Goal: Task Accomplishment & Management: Use online tool/utility

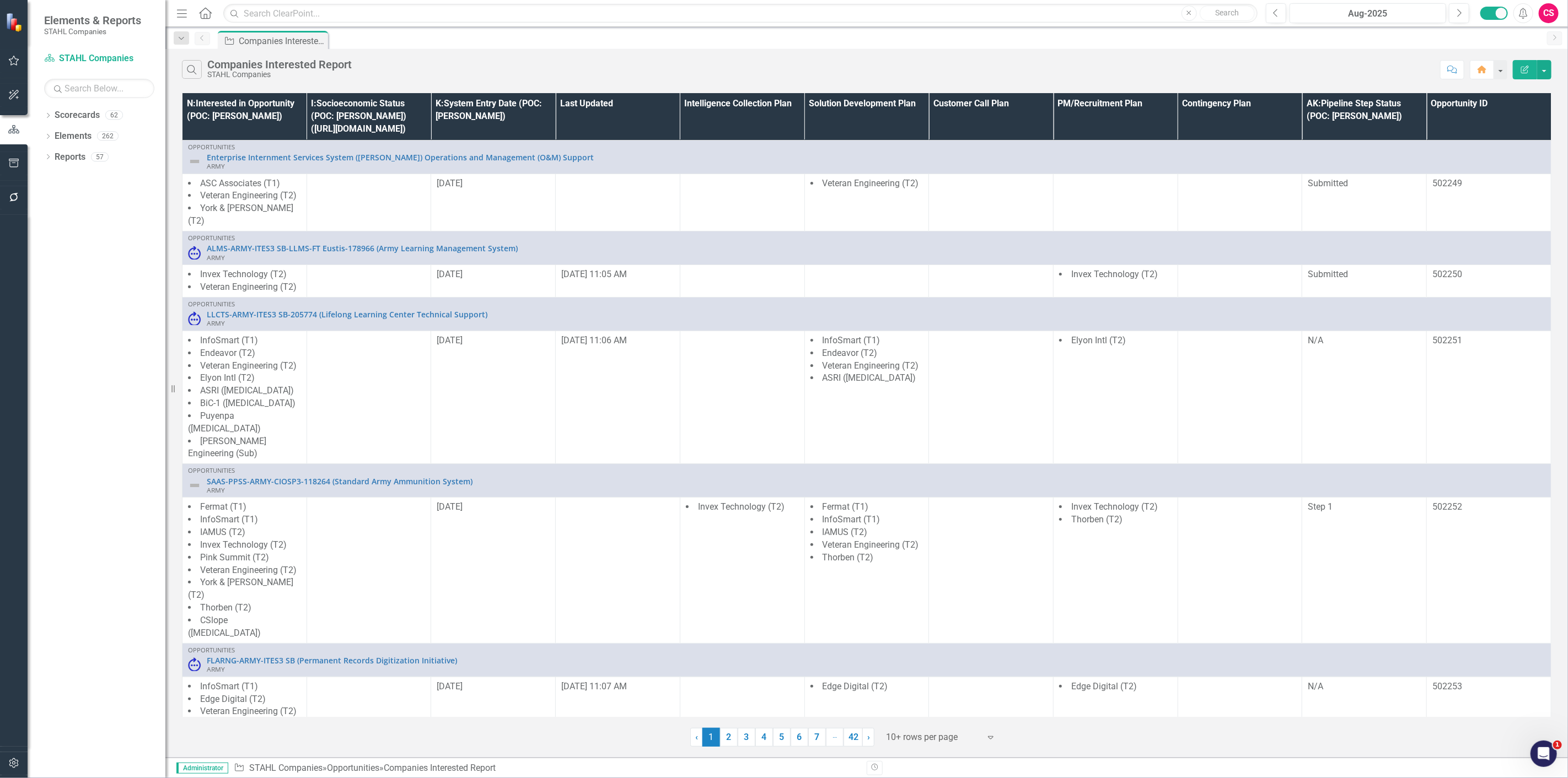
click at [11, 200] on icon "button" at bounding box center [14, 196] width 9 height 9
click at [70, 354] on div "Scripting" at bounding box center [99, 346] width 110 height 18
click at [72, 340] on link "Scripting" at bounding box center [99, 347] width 110 height 13
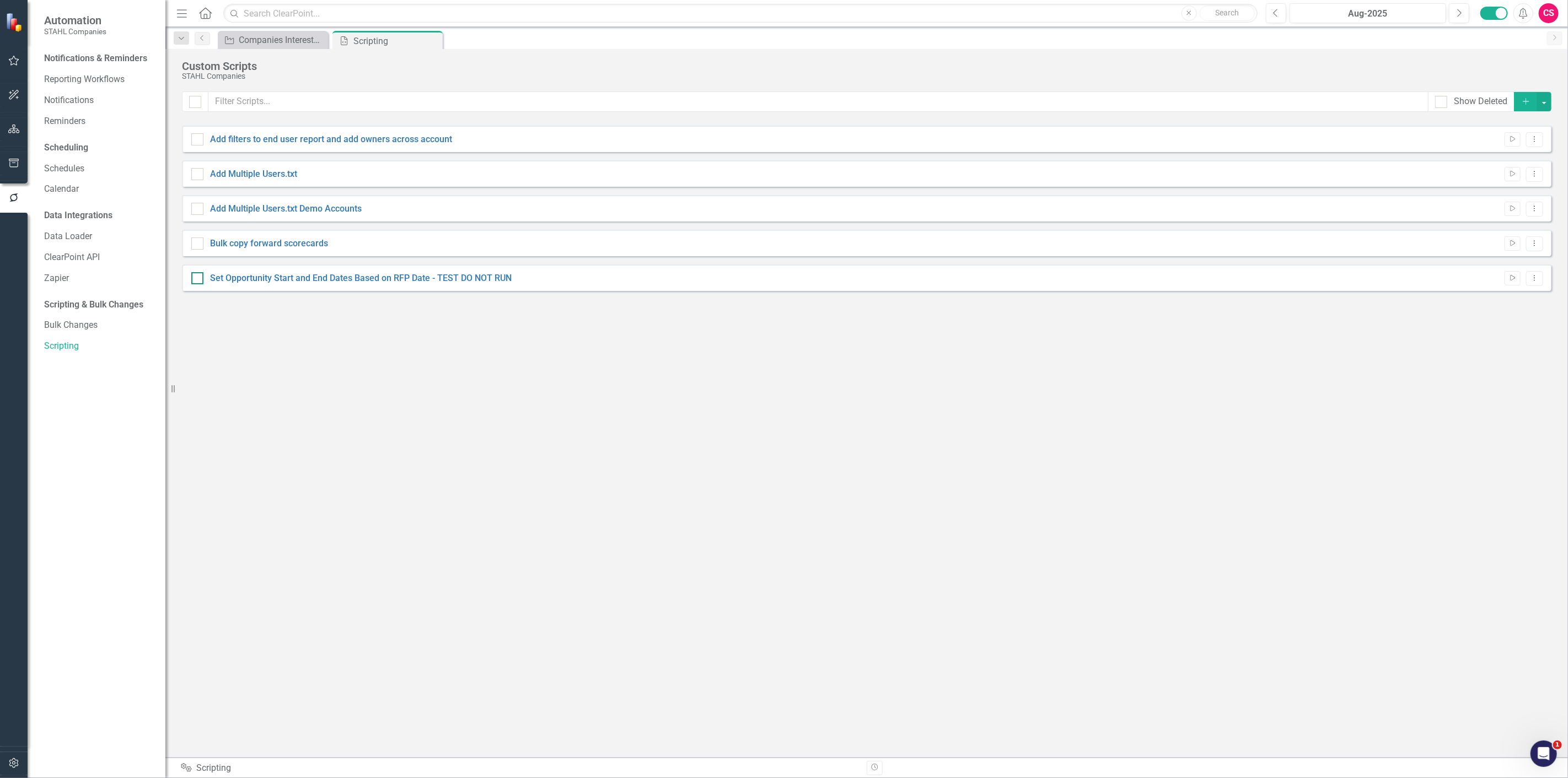
click at [428, 284] on div "Set Opportunity Start and End Dates Based on RFP Date - TEST DO NOT RUN" at bounding box center [360, 279] width 301 height 13
click at [198, 280] on input "Set Opportunity Start and End Dates Based on RFP Date - TEST DO NOT RUN" at bounding box center [194, 276] width 7 height 7
checkbox input "true"
click at [1534, 288] on div "Set Opportunity Start and End Dates Based on RFP Date - TEST DO NOT RUN Run Scr…" at bounding box center [867, 277] width 1370 height 26
click at [1535, 285] on button "Dropdown Menu" at bounding box center [1534, 278] width 17 height 15
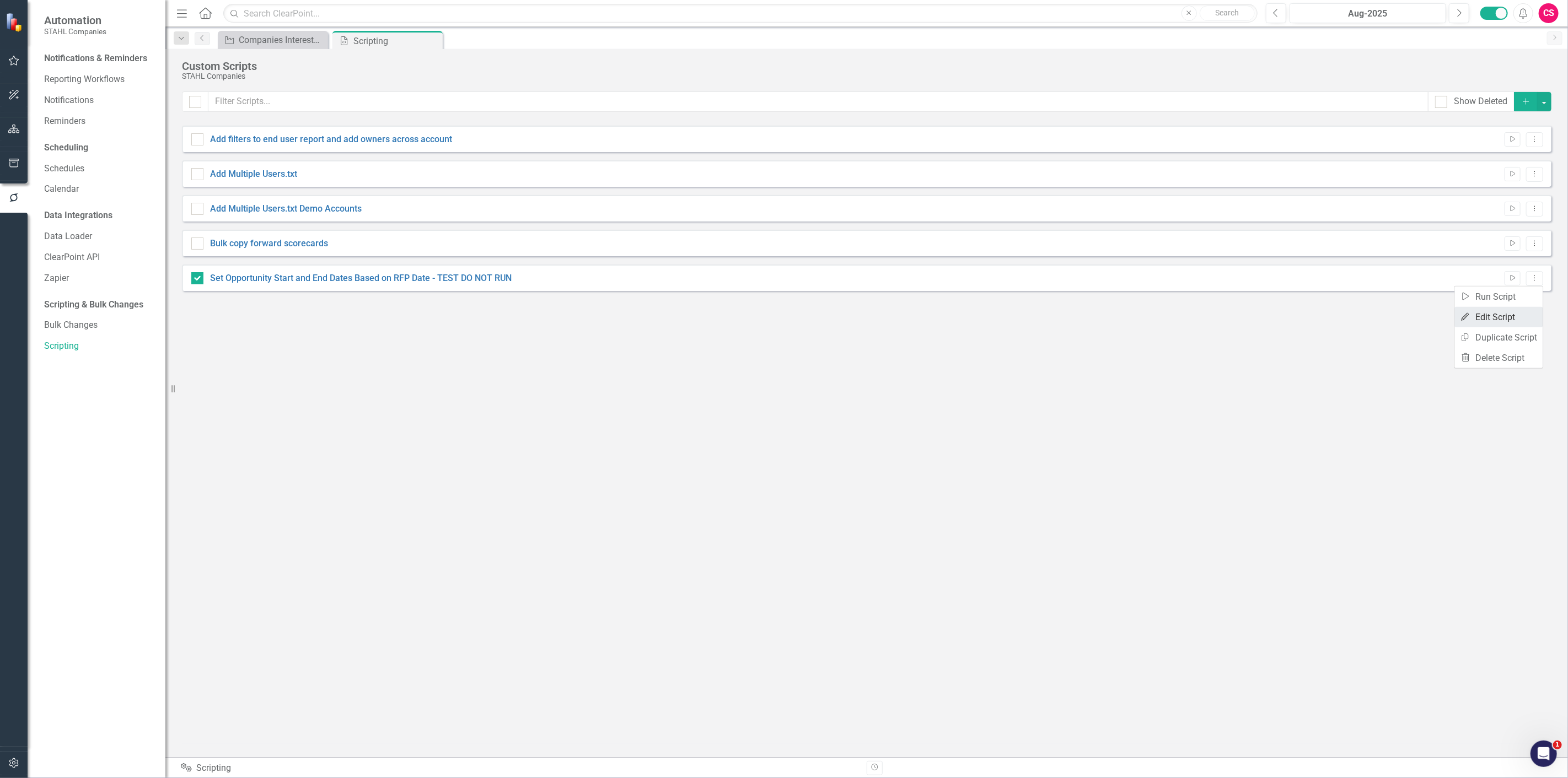
click at [1529, 312] on link "Edit Edit Script" at bounding box center [1499, 317] width 88 height 21
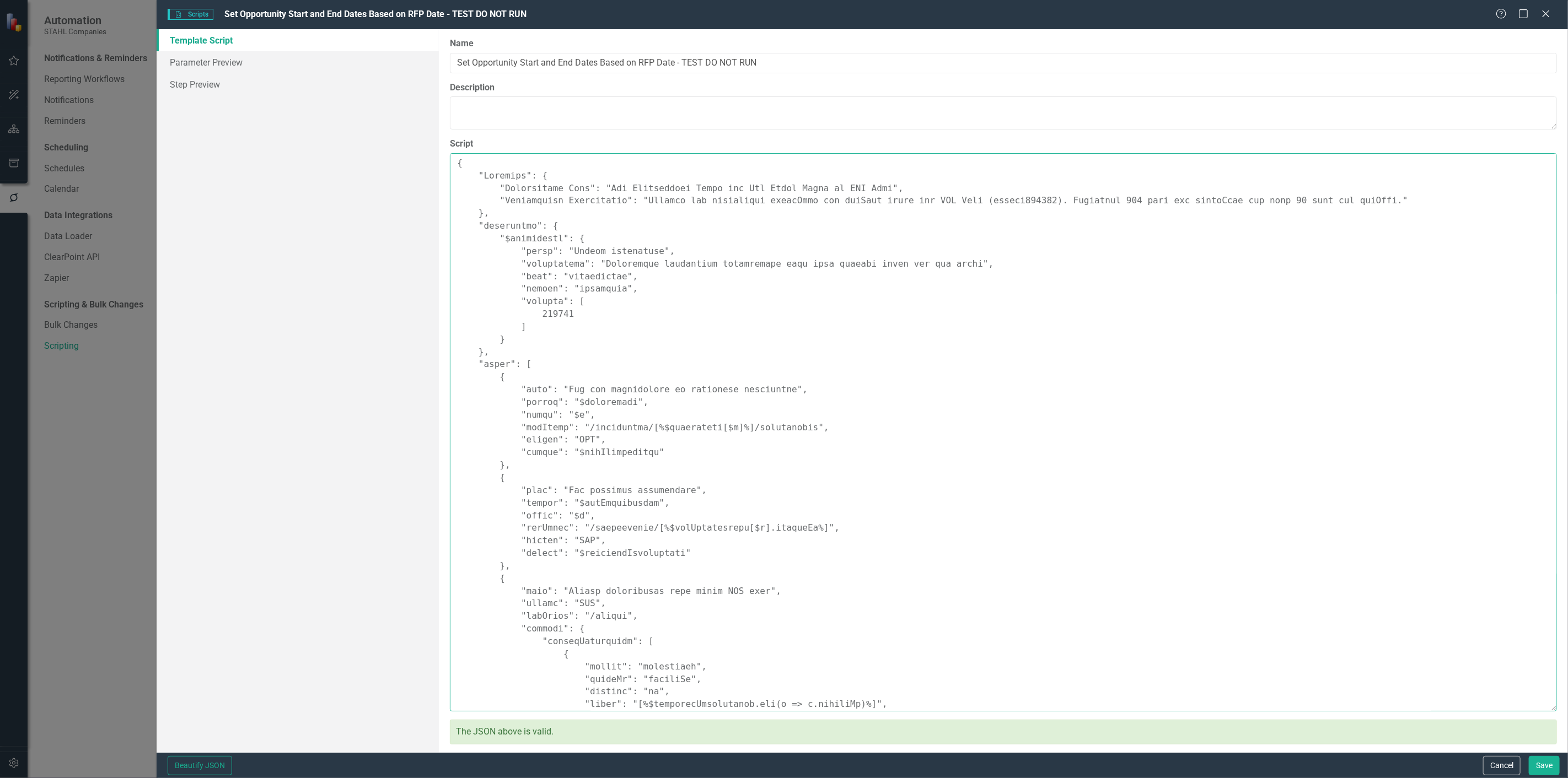
click at [730, 390] on textarea "Script" at bounding box center [1003, 432] width 1107 height 558
click at [1490, 764] on button "Cancel" at bounding box center [1502, 766] width 38 height 19
